Goal: Transaction & Acquisition: Purchase product/service

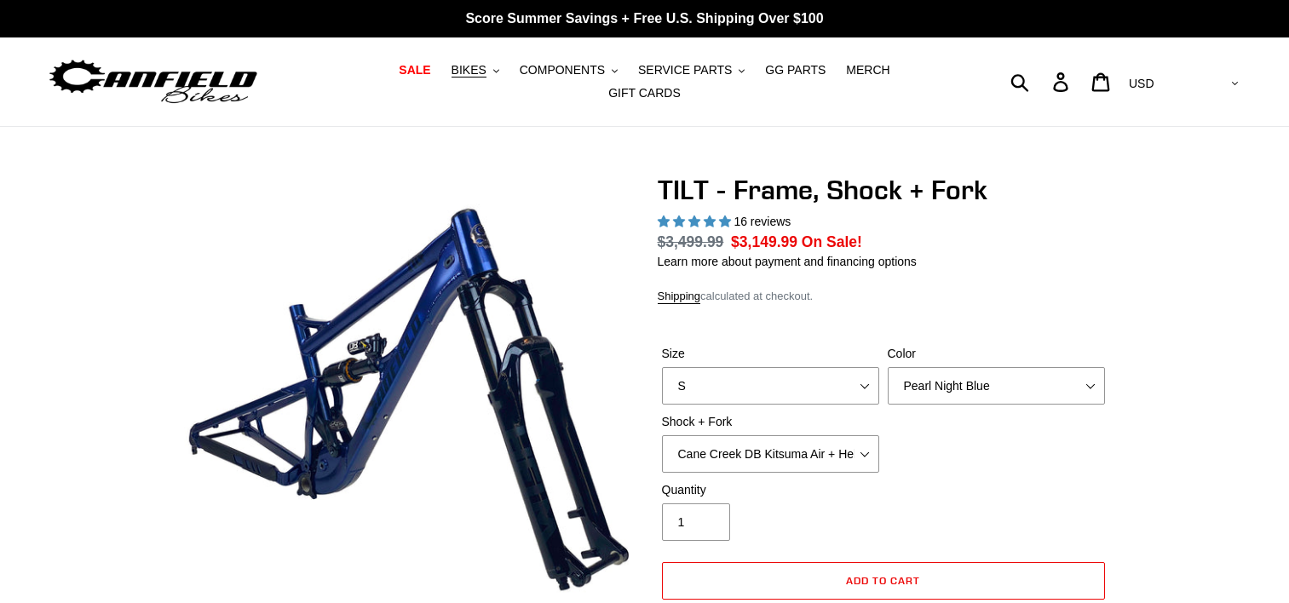
select select "highest-rating"
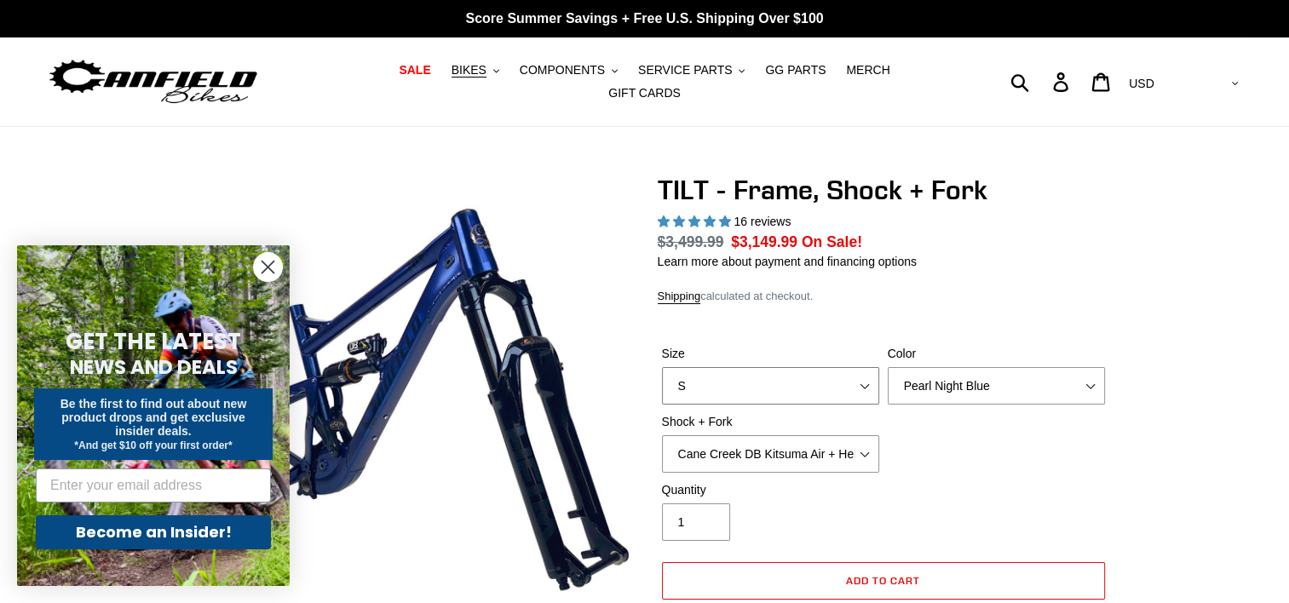
click at [786, 379] on select "S M L XL" at bounding box center [770, 385] width 217 height 37
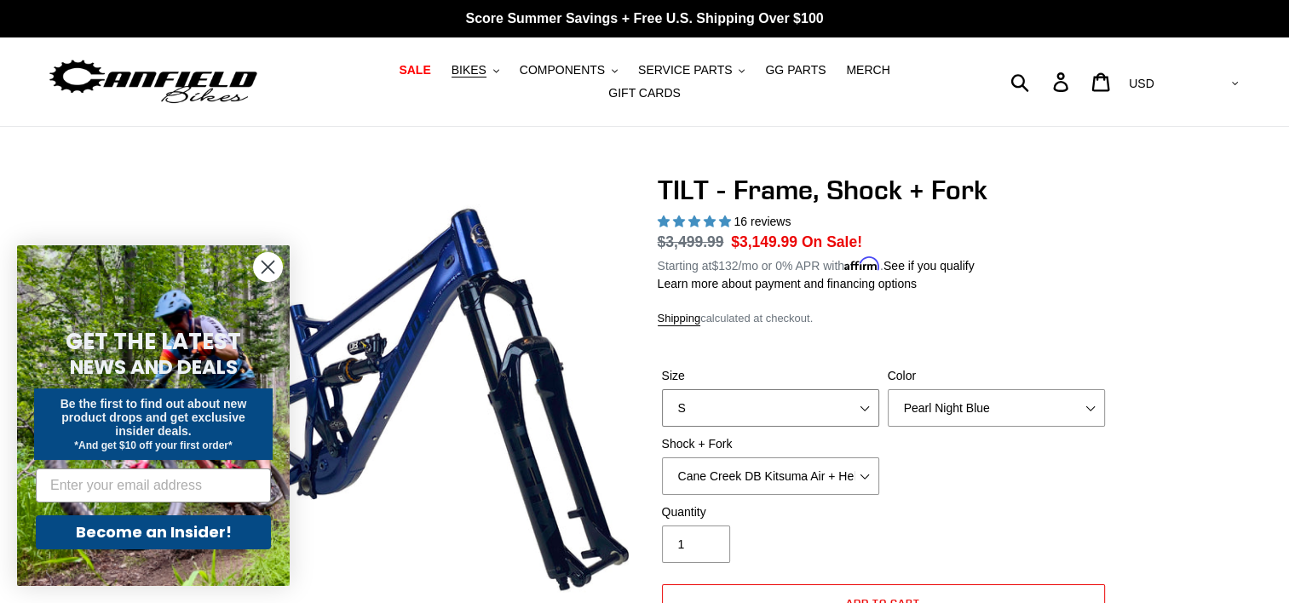
select select "M"
click at [662, 389] on select "S M L XL" at bounding box center [770, 407] width 217 height 37
click at [809, 181] on h1 "TILT - Frame, Shock + Fork" at bounding box center [884, 190] width 452 height 32
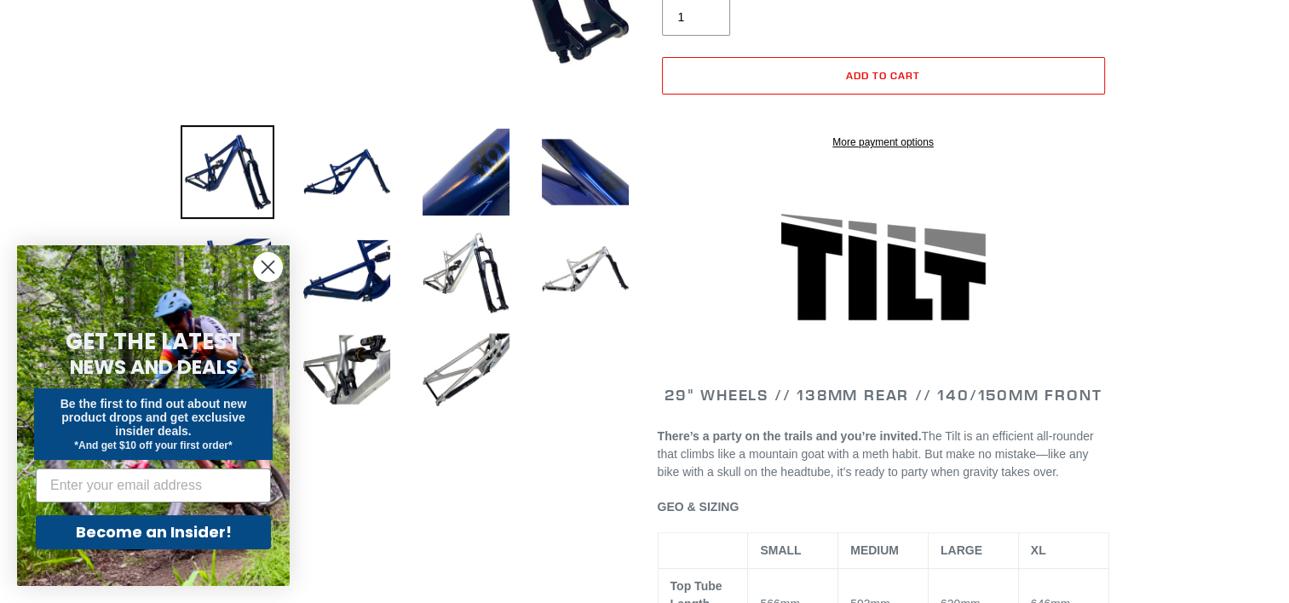
scroll to position [1055, 0]
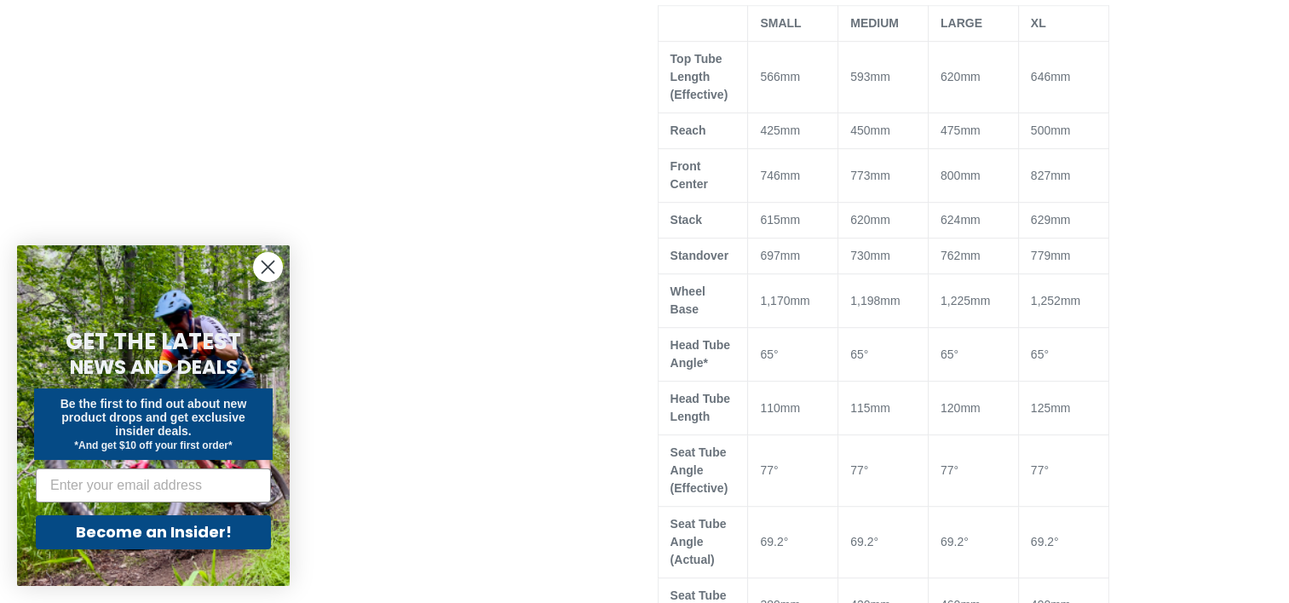
click at [887, 382] on td "115mm" at bounding box center [883, 409] width 90 height 54
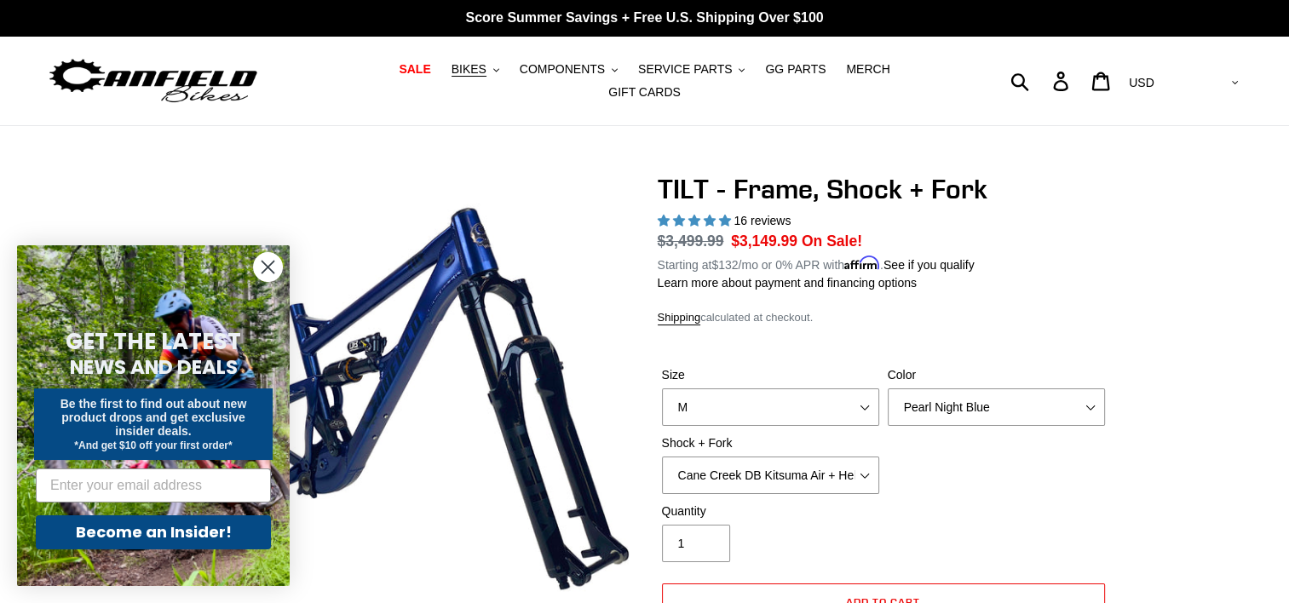
scroll to position [0, 0]
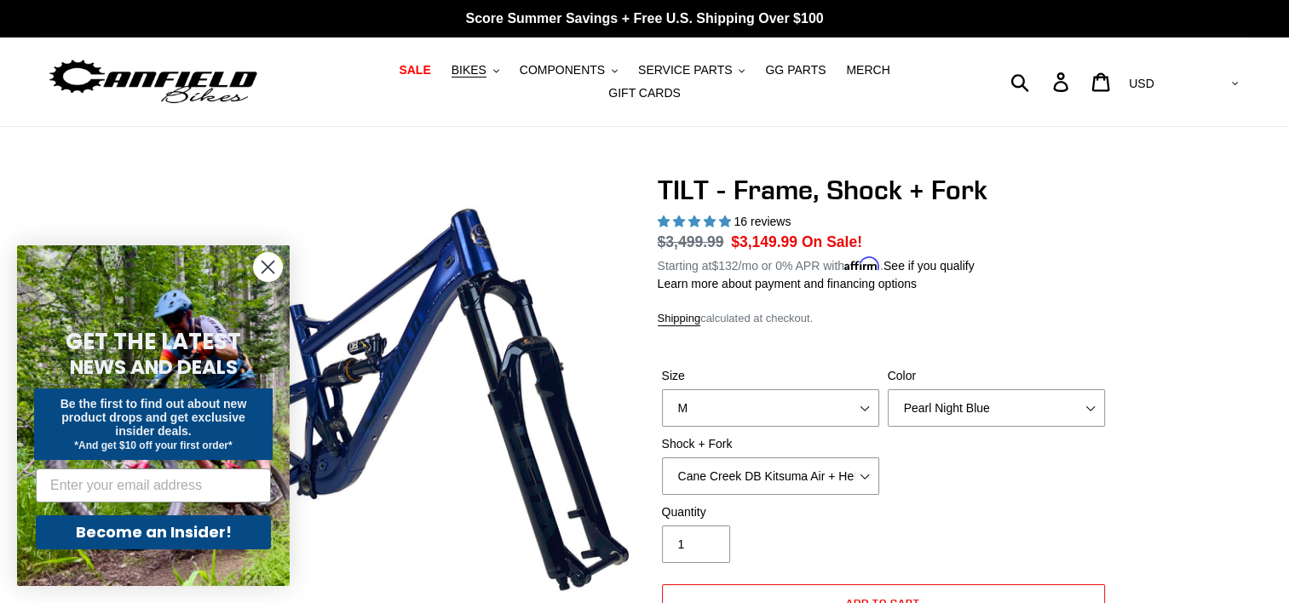
click at [273, 258] on circle "Close dialog" at bounding box center [268, 267] width 28 height 28
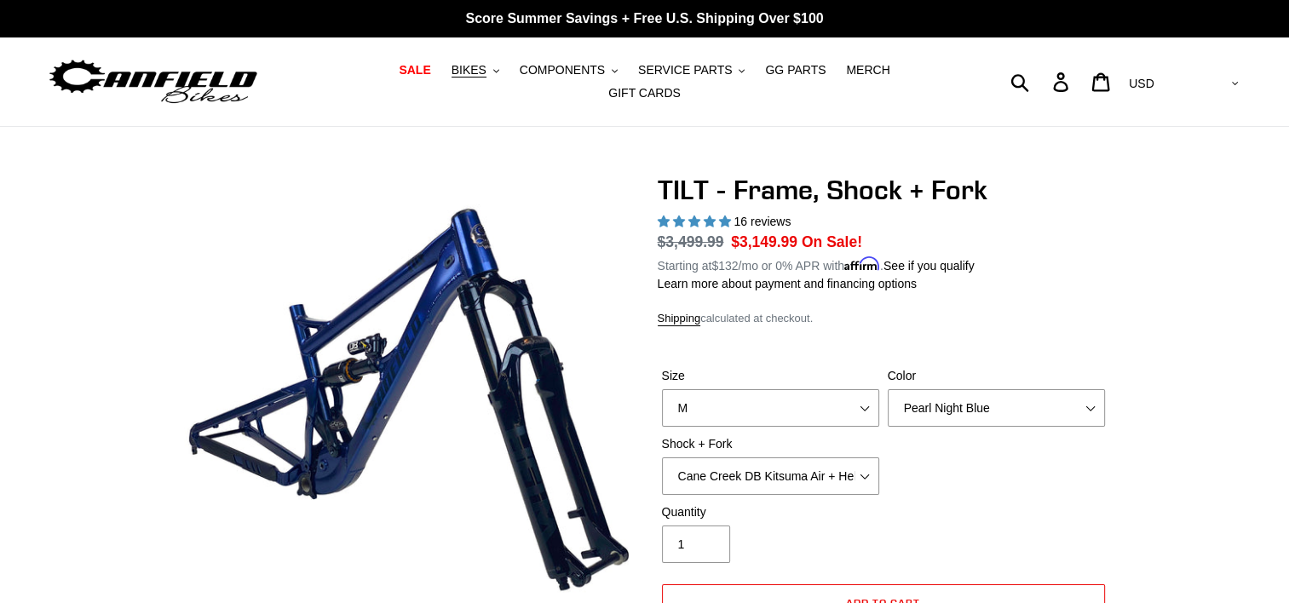
click at [746, 174] on h1 "TILT - Frame, Shock + Fork" at bounding box center [884, 190] width 452 height 32
click at [769, 194] on h1 "TILT - Frame, Shock + Fork" at bounding box center [884, 190] width 452 height 32
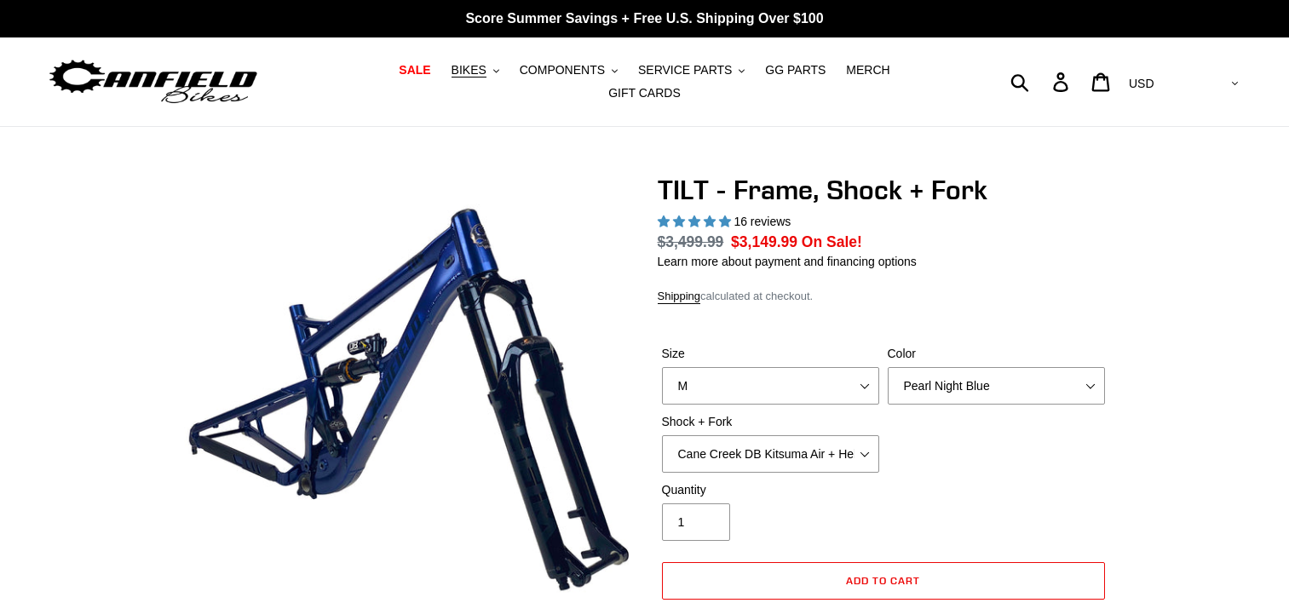
select select "highest-rating"
